Goal: Information Seeking & Learning: Learn about a topic

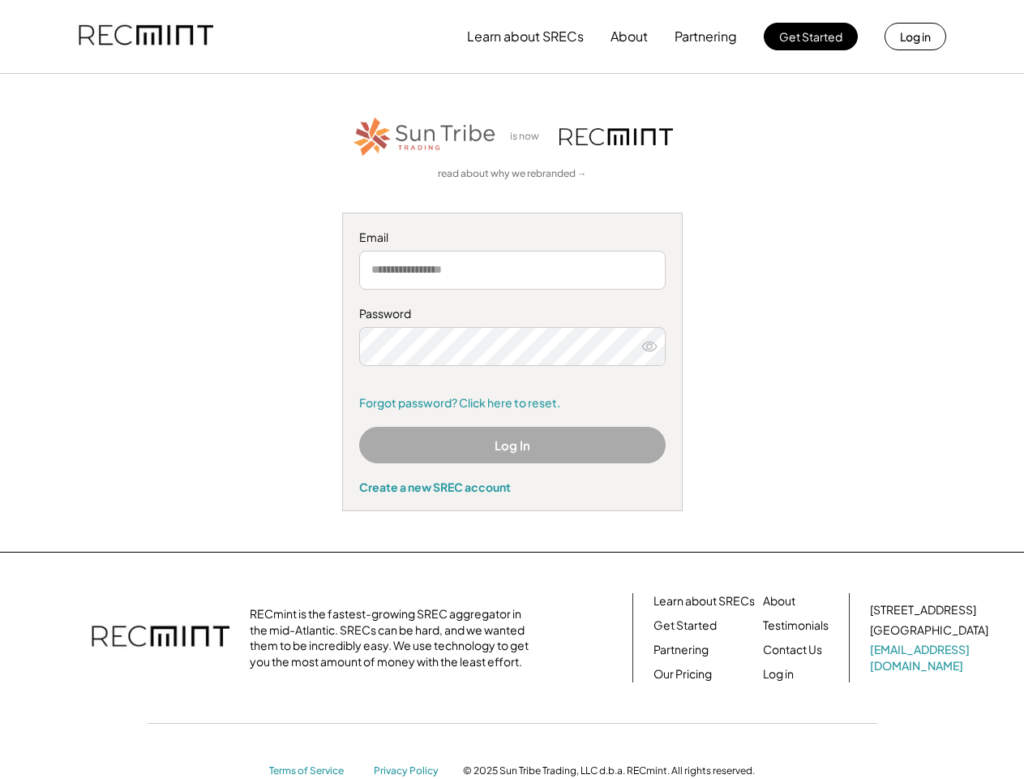
click at [512, 389] on div "Password Remember me Forgot password? Click here to reset." at bounding box center [512, 358] width 307 height 105
click at [512, 36] on button "Learn about SRECs" at bounding box center [525, 36] width 117 height 32
click at [513, 36] on button "Learn about SRECs" at bounding box center [525, 36] width 117 height 32
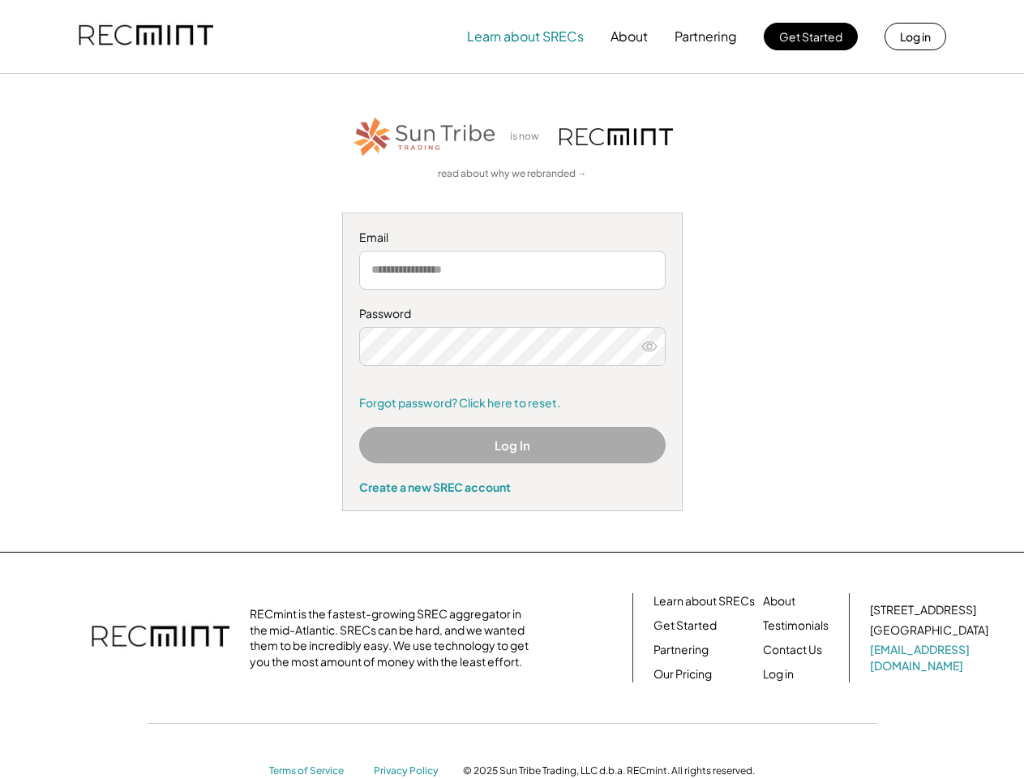
click at [146, 36] on img at bounding box center [146, 36] width 135 height 55
click at [706, 36] on button "Partnering" at bounding box center [706, 36] width 62 height 32
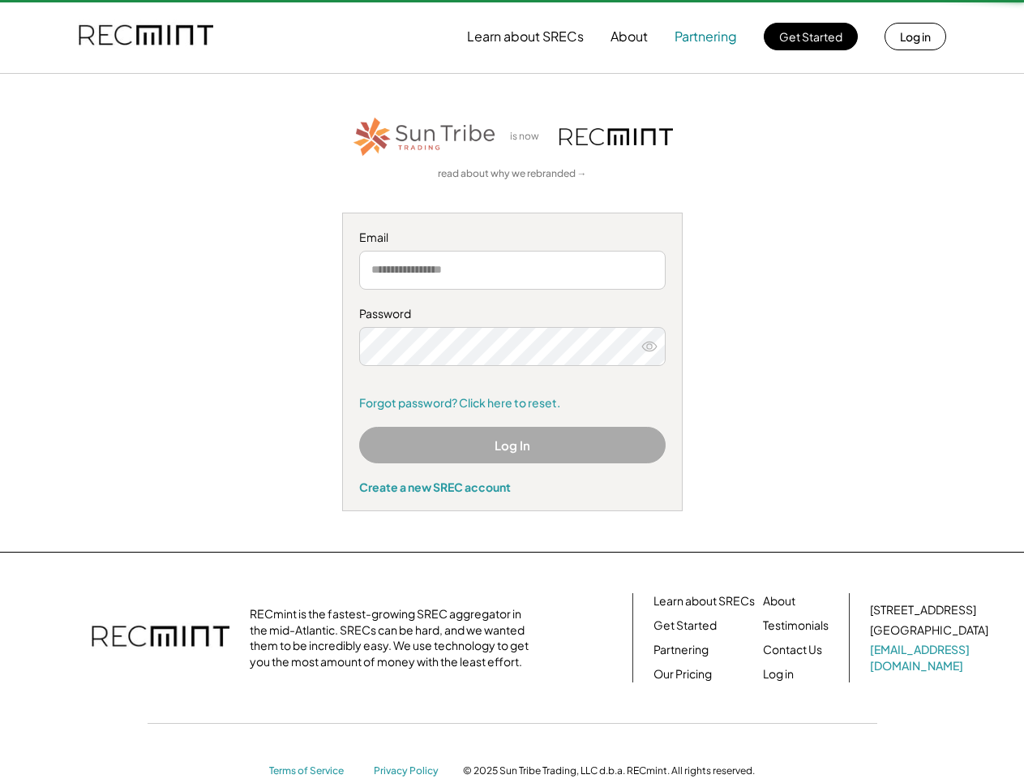
click at [706, 36] on button "Partnering" at bounding box center [706, 36] width 62 height 32
click at [526, 36] on button "Learn about SRECs" at bounding box center [525, 36] width 117 height 32
click at [629, 36] on button "About" at bounding box center [629, 36] width 37 height 32
